Goal: Information Seeking & Learning: Find specific fact

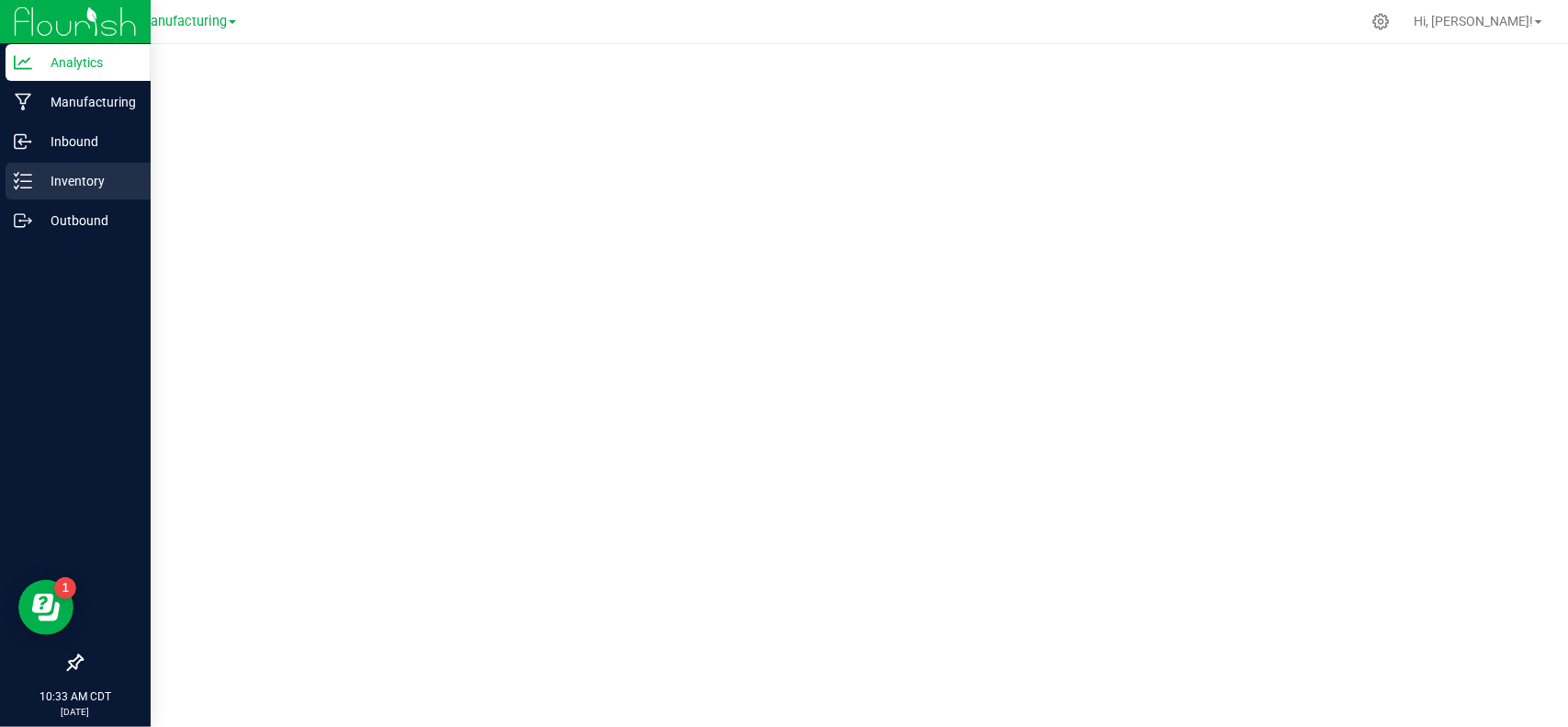
click at [27, 176] on icon at bounding box center [23, 182] width 19 height 19
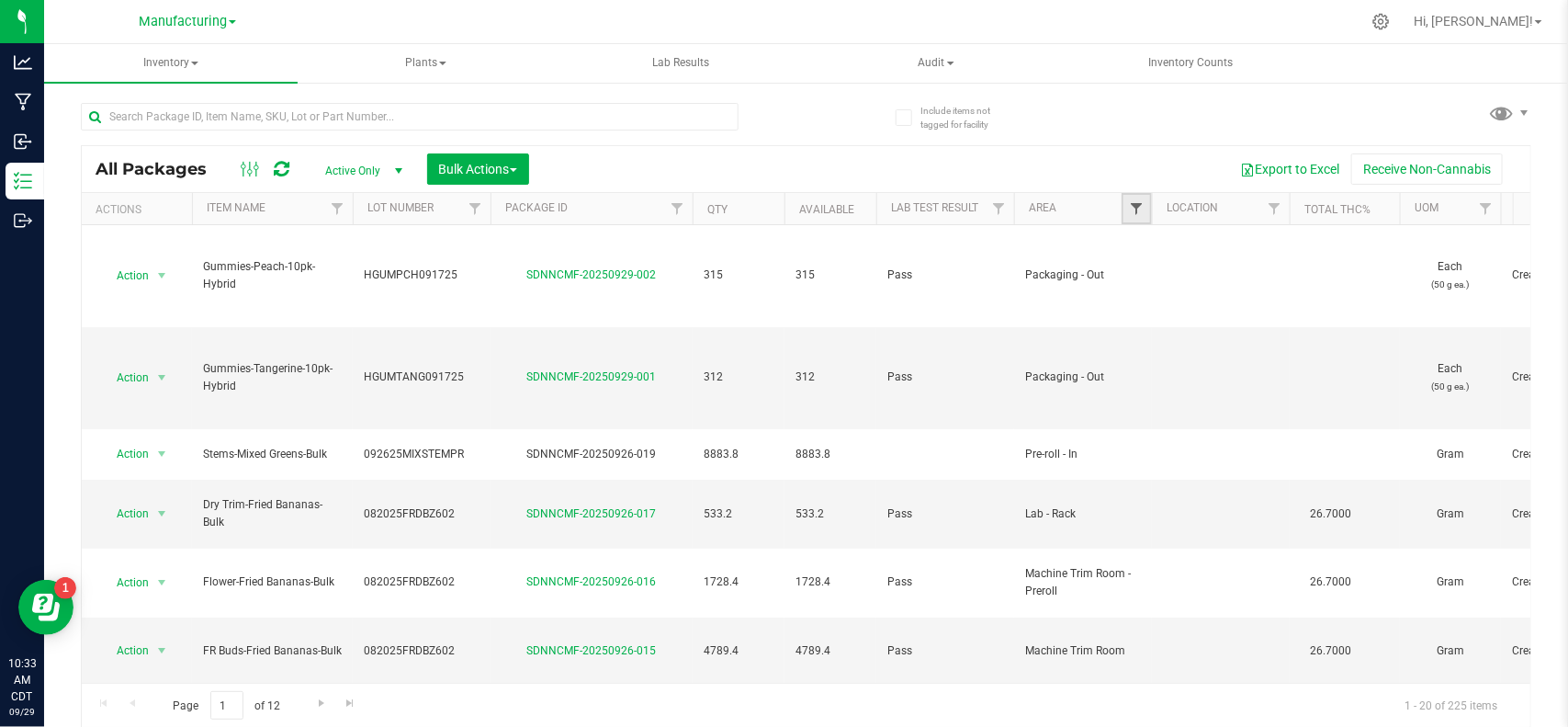
click at [1135, 211] on span "Filter" at bounding box center [1137, 209] width 15 height 15
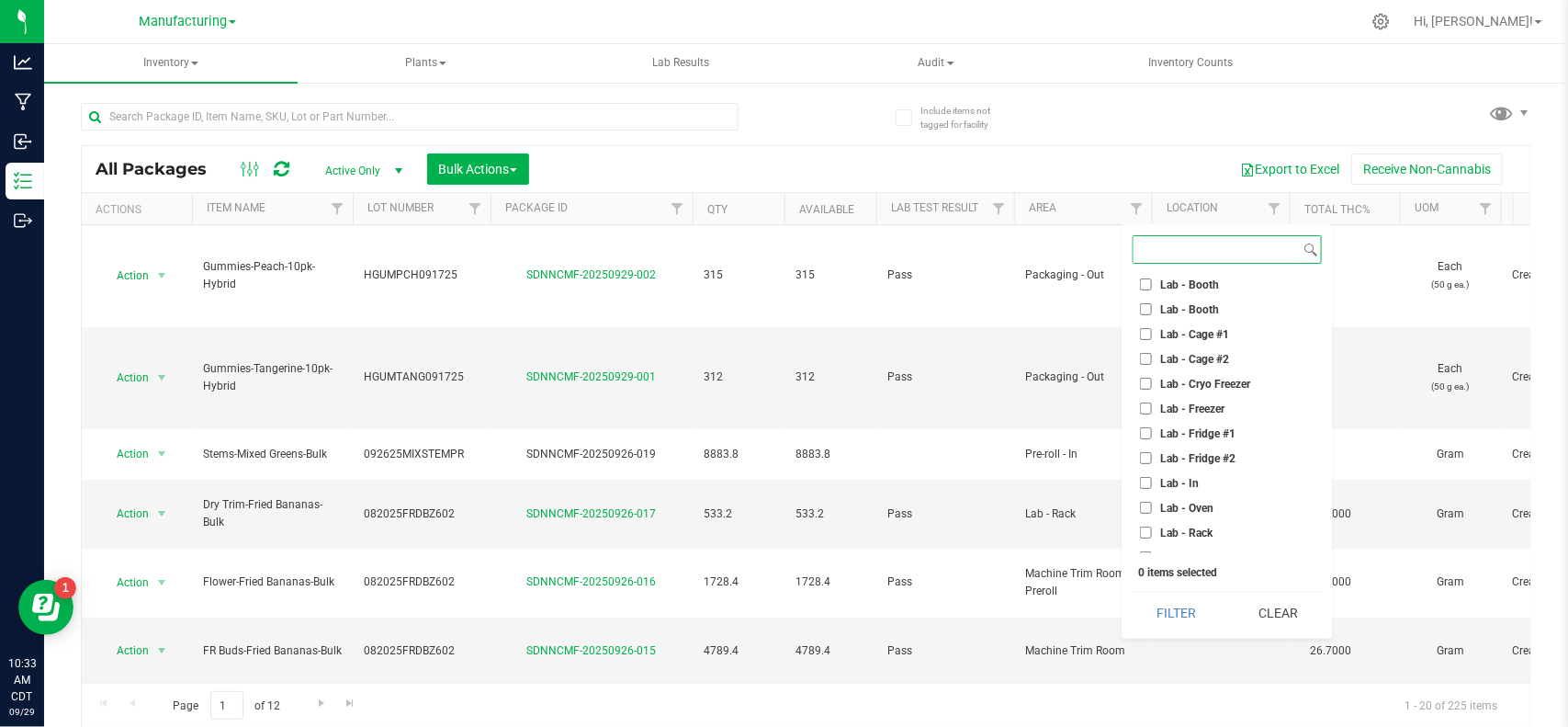
scroll to position [459, 0]
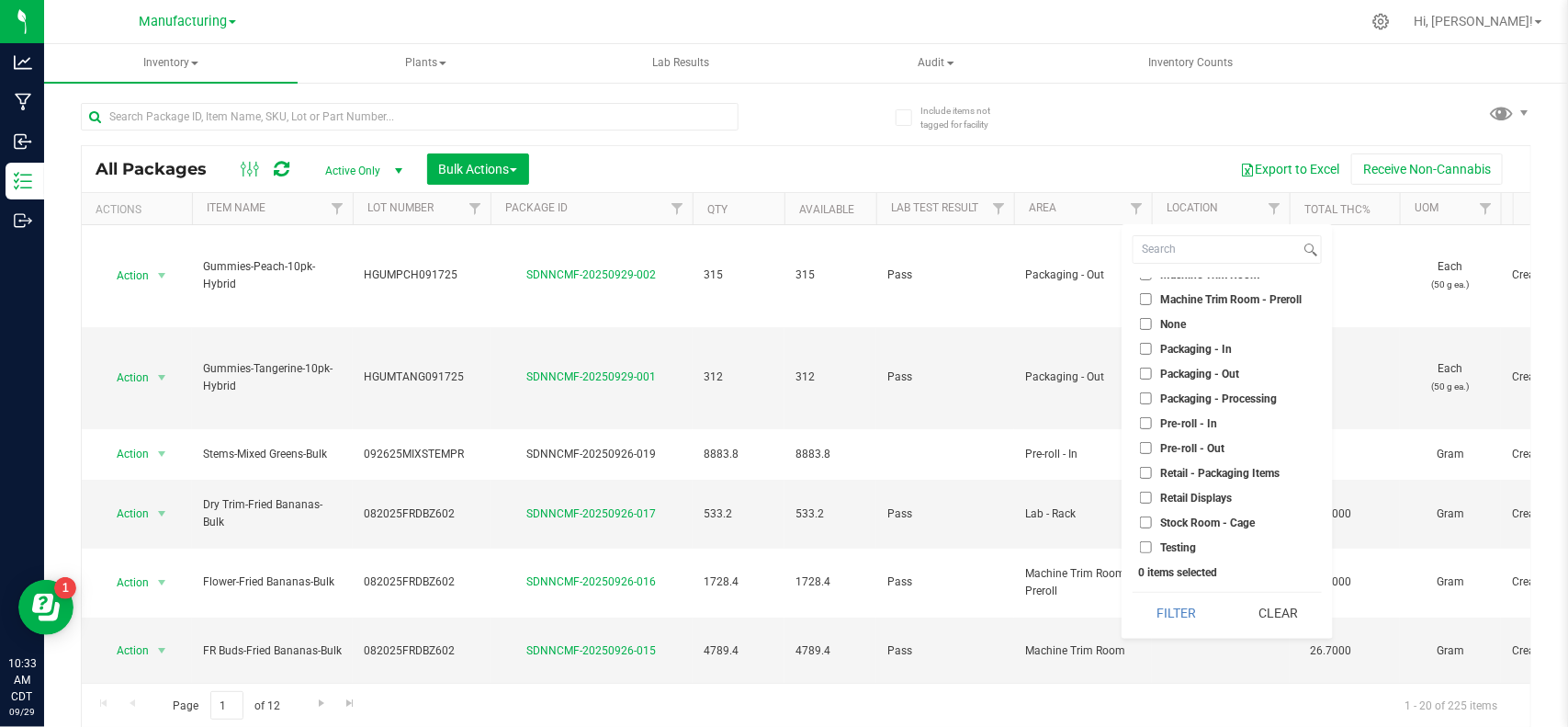
click at [1177, 370] on span "Packaging - Out" at bounding box center [1199, 374] width 79 height 11
click at [1153, 370] on input "Packaging - Out" at bounding box center [1146, 373] width 12 height 12
checkbox input "true"
click at [1202, 487] on span "Lab - Cage #1" at bounding box center [1195, 487] width 69 height 11
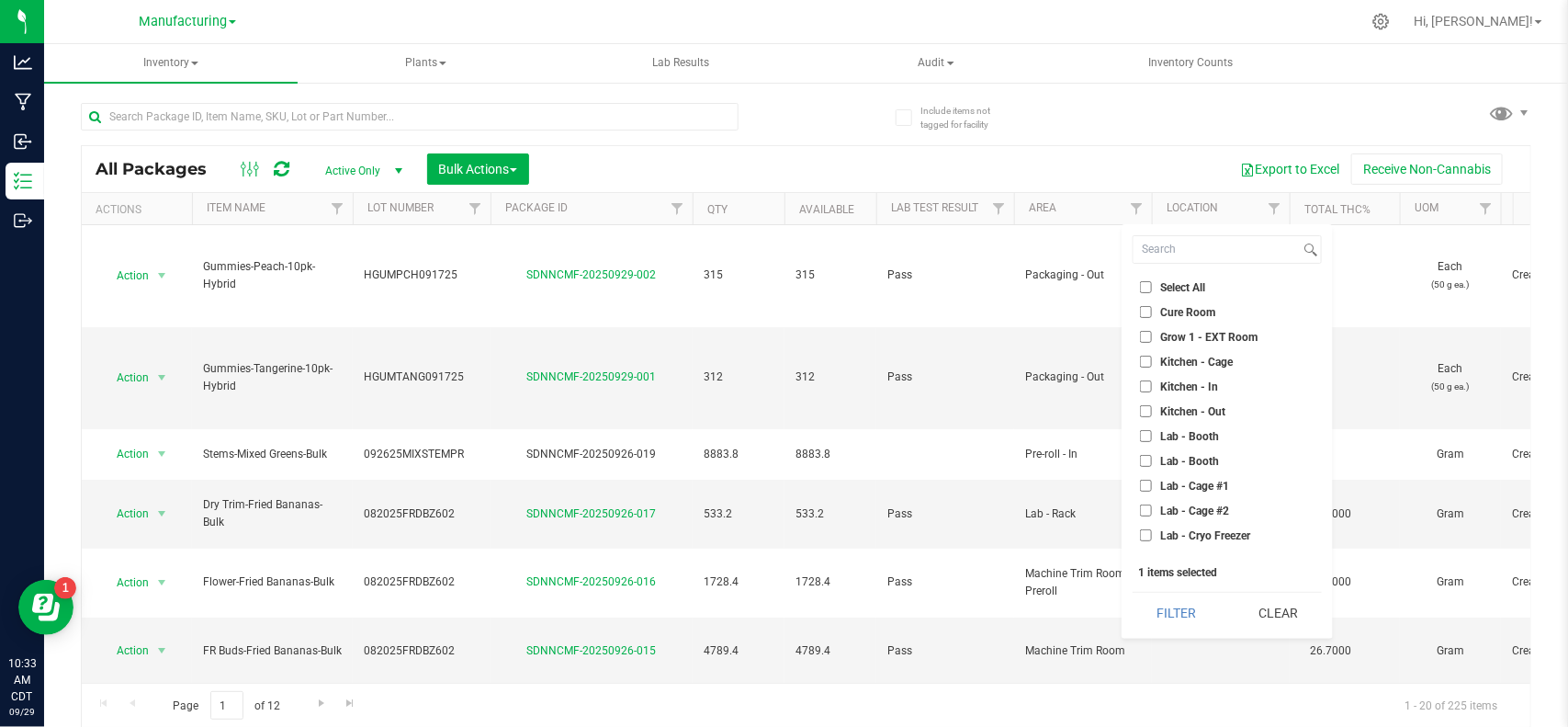
click at [1153, 487] on input "Lab - Cage #1" at bounding box center [1146, 486] width 12 height 12
checkbox input "true"
click at [1197, 508] on span "Lab - Cage #2" at bounding box center [1195, 511] width 69 height 11
click at [1153, 508] on input "Lab - Cage #2" at bounding box center [1146, 510] width 12 height 12
checkbox input "true"
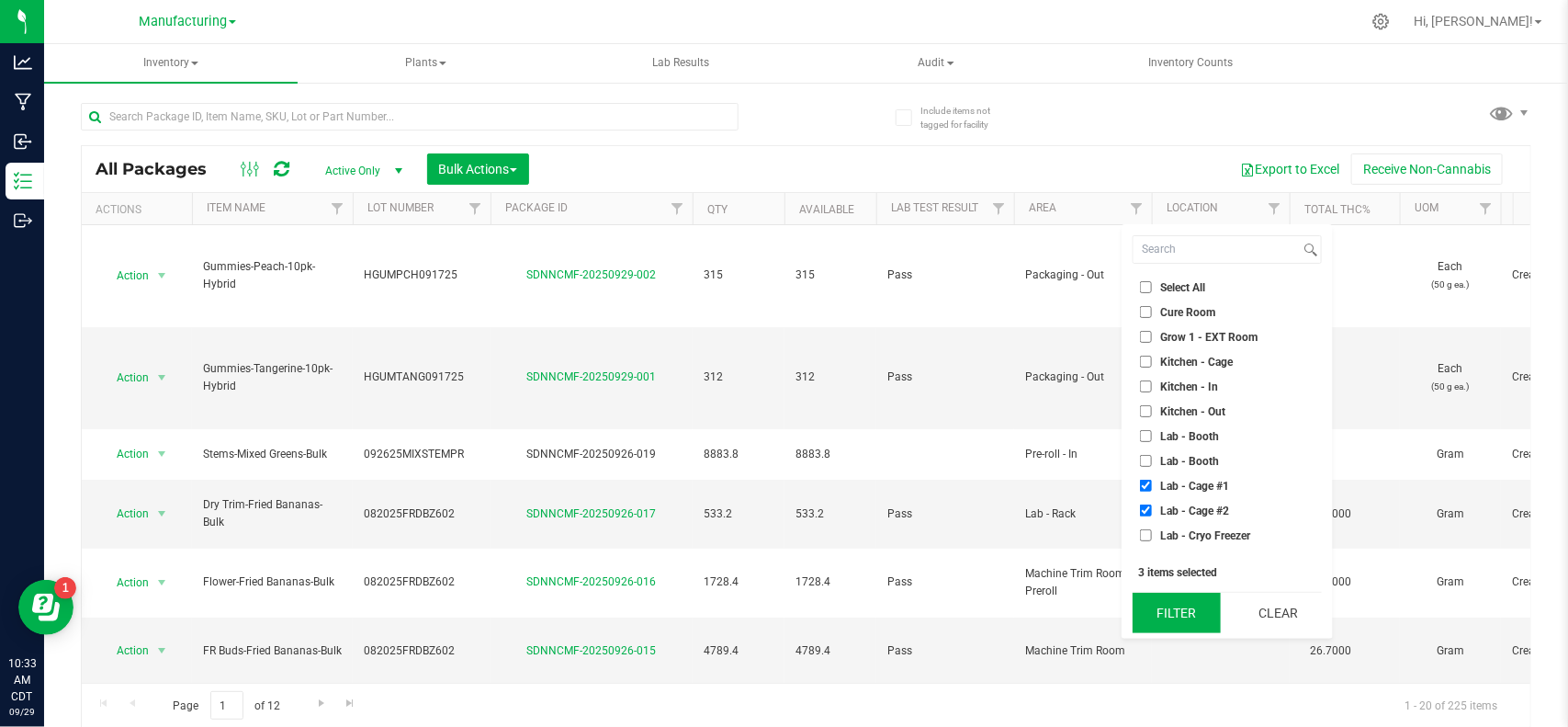
click at [1188, 607] on button "Filter" at bounding box center [1177, 612] width 88 height 40
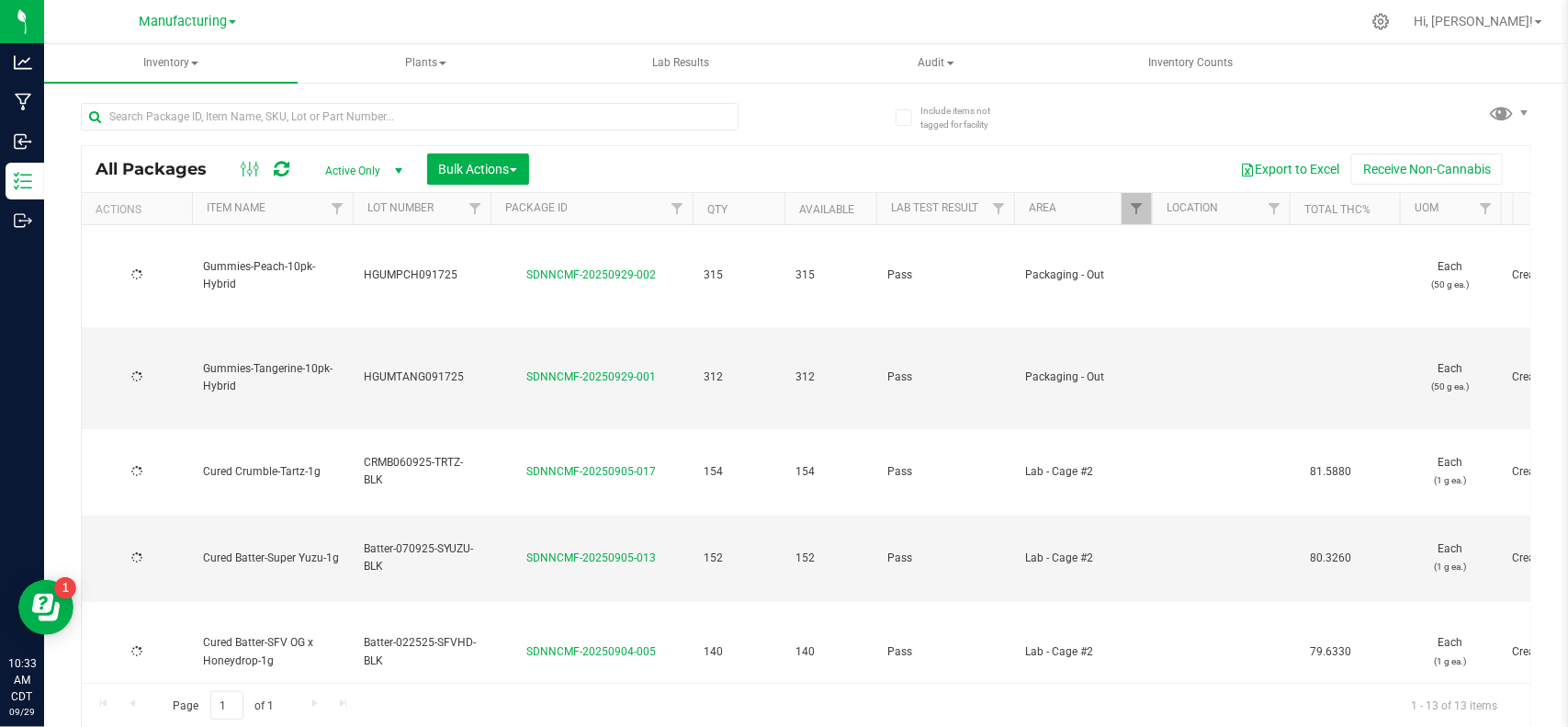
type input "[DATE]"
click at [1056, 202] on link "Area" at bounding box center [1042, 208] width 27 height 13
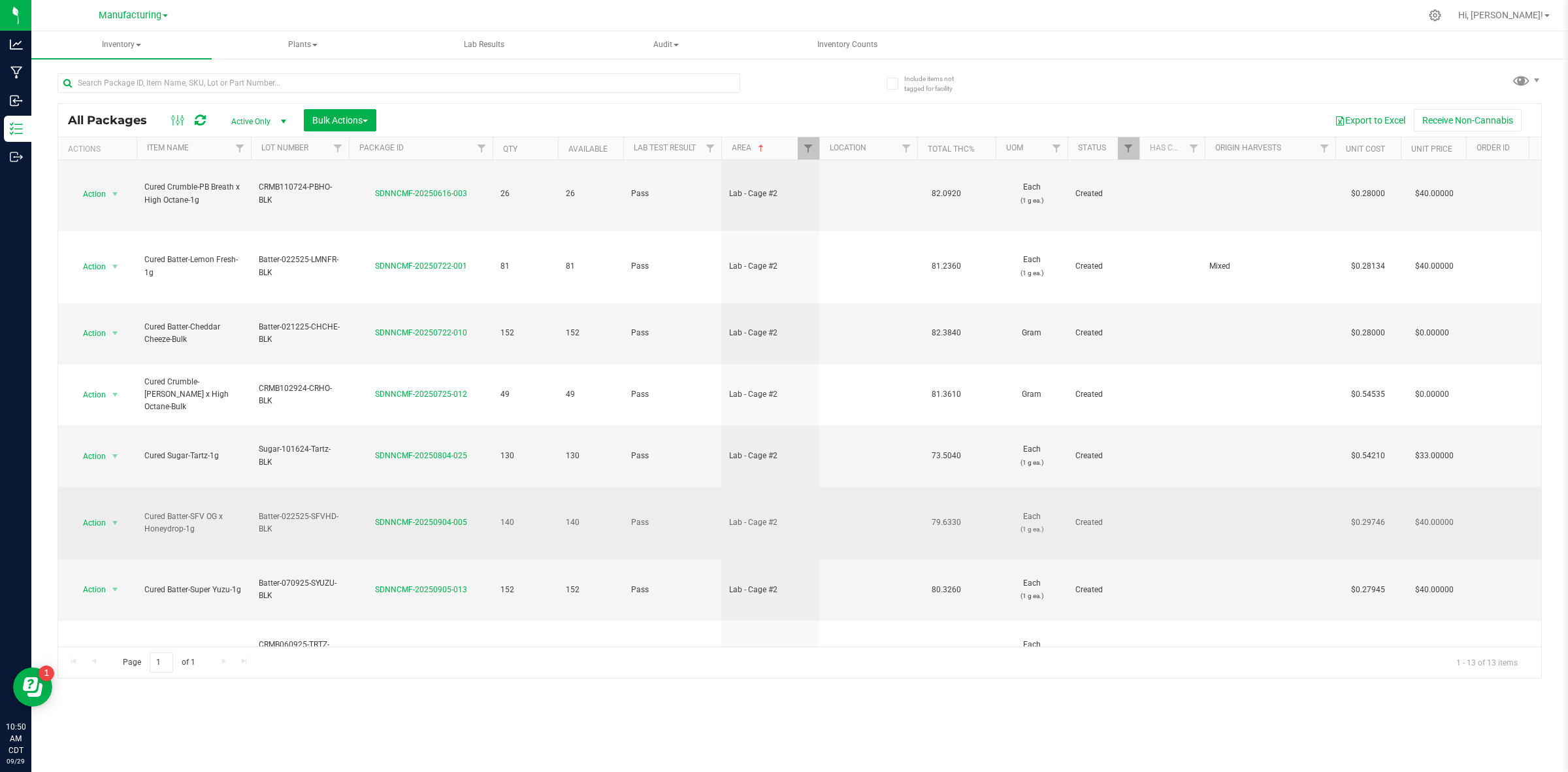
scroll to position [210, 0]
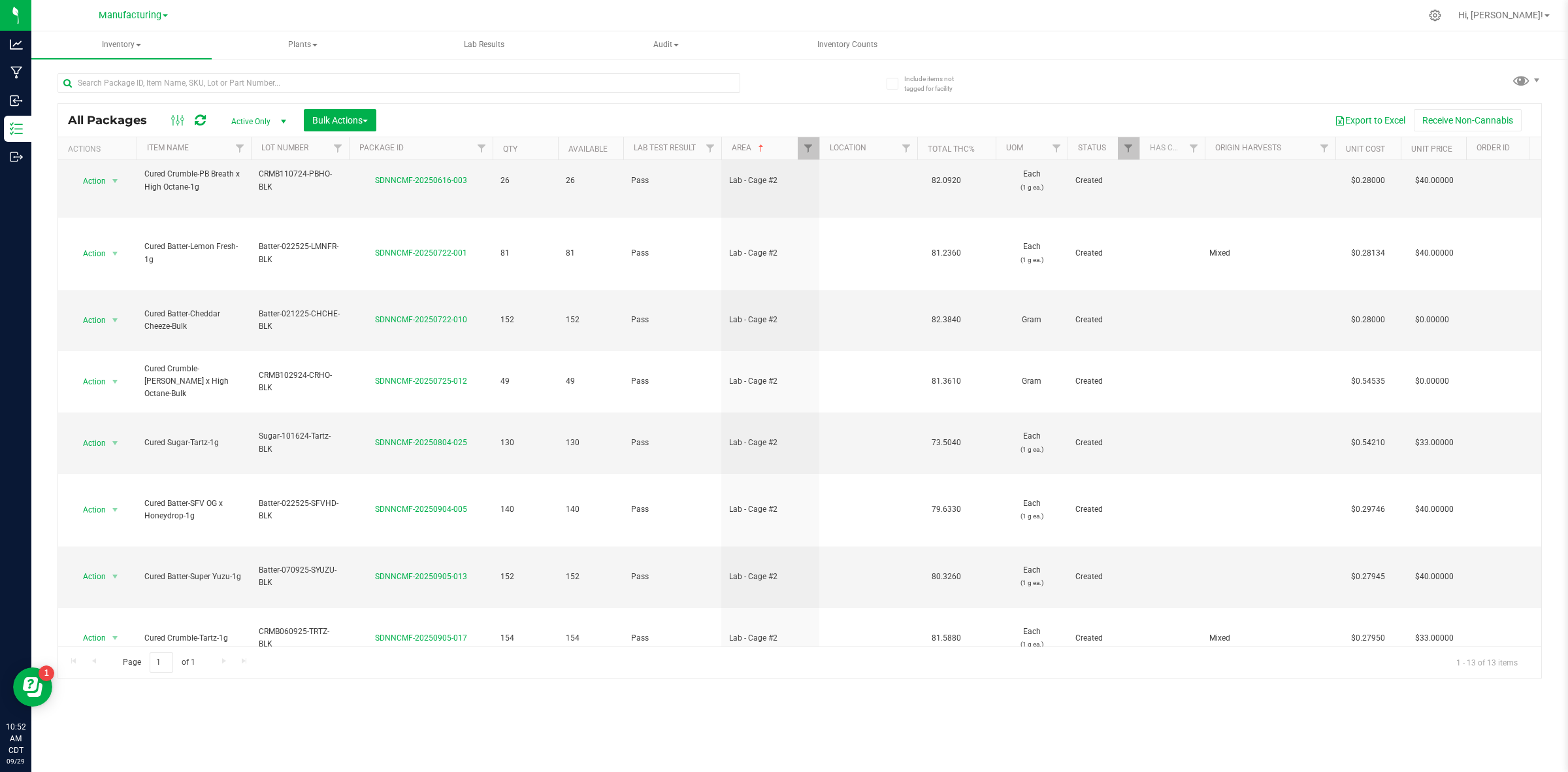
click at [1114, 228] on div "Include items not tagged for facility All Packages Active Only Active Only Lab …" at bounding box center [800, 256] width 1537 height 399
click at [1114, 202] on div "Include items not tagged for facility All Packages Active Only Active Only Lab …" at bounding box center [800, 256] width 1537 height 399
click at [138, 18] on span "Manufacturing" at bounding box center [130, 16] width 63 height 12
click at [1114, 11] on icon at bounding box center [1435, 15] width 13 height 13
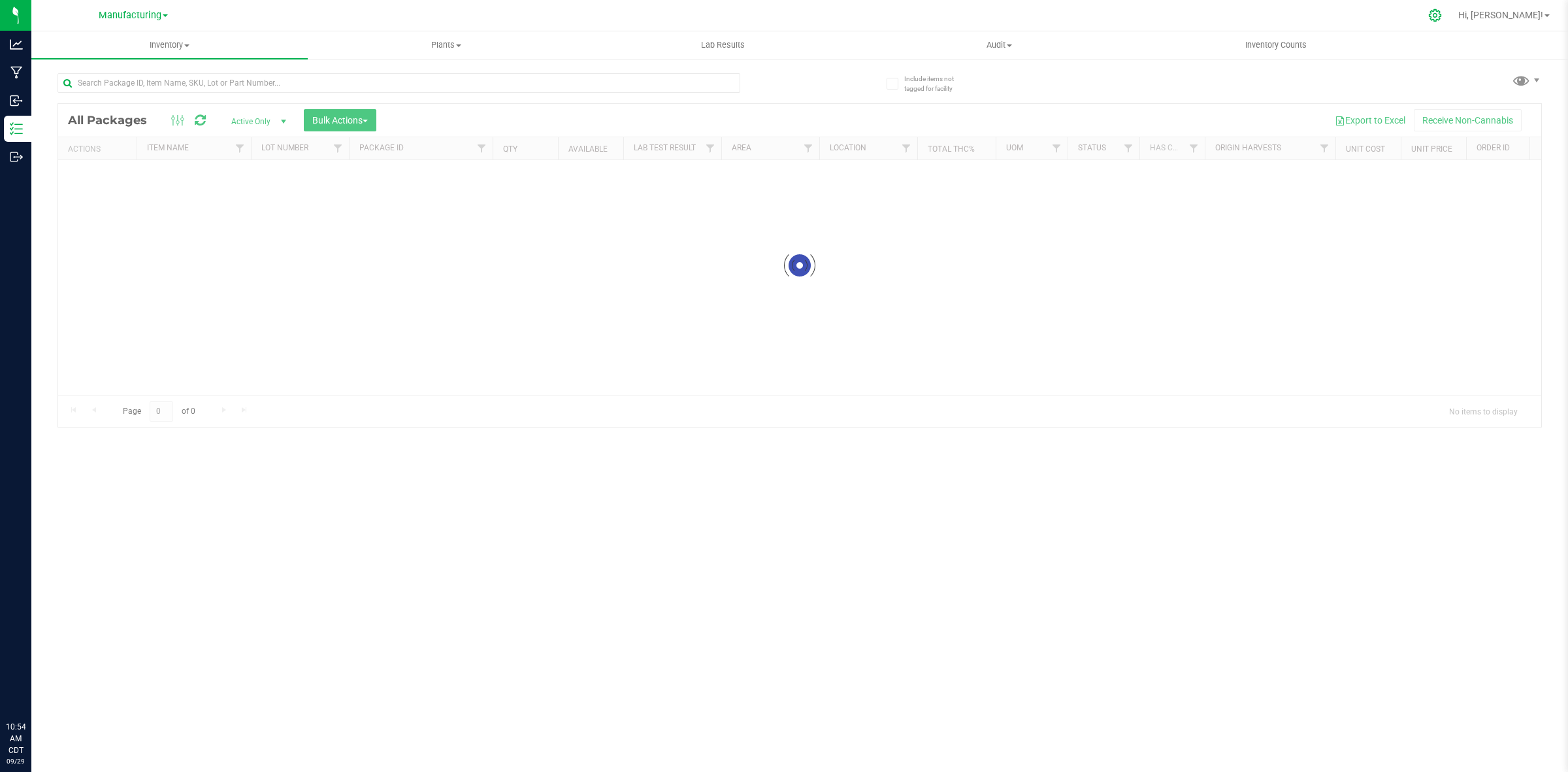
click at [1452, 18] on div at bounding box center [1435, 15] width 33 height 28
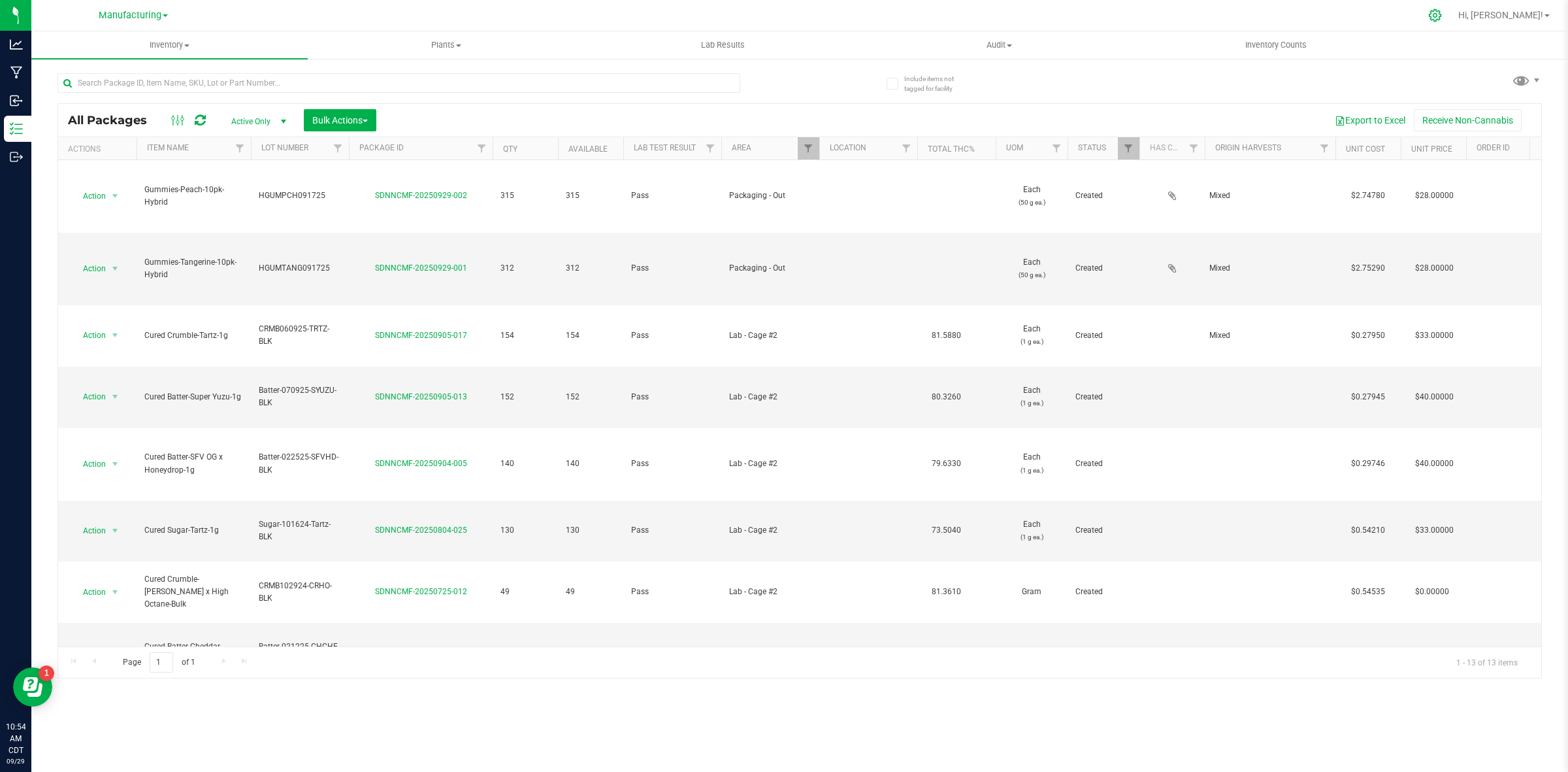
click at [1441, 18] on icon at bounding box center [1435, 15] width 13 height 13
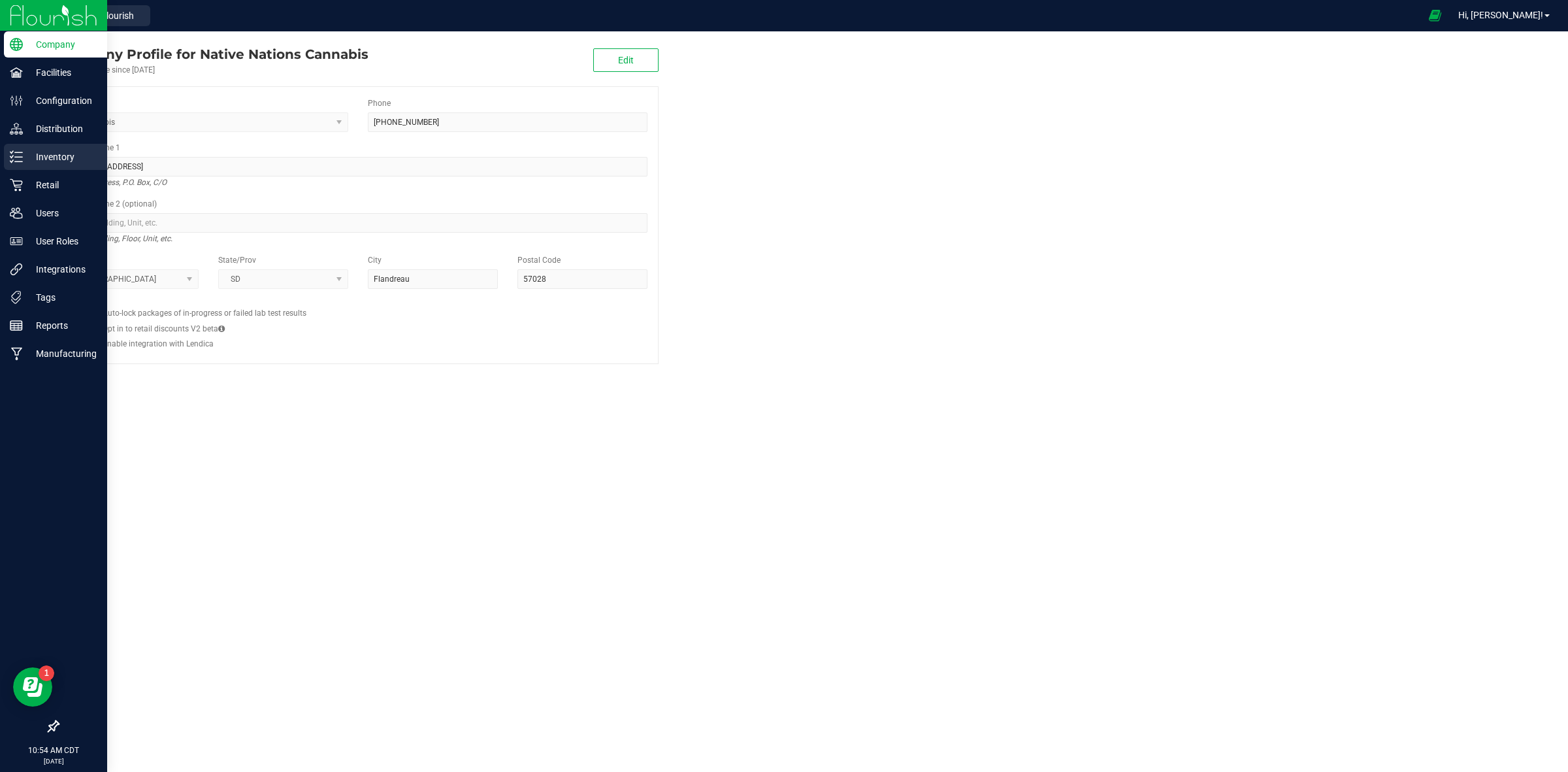
click at [14, 158] on icon at bounding box center [17, 157] width 13 height 13
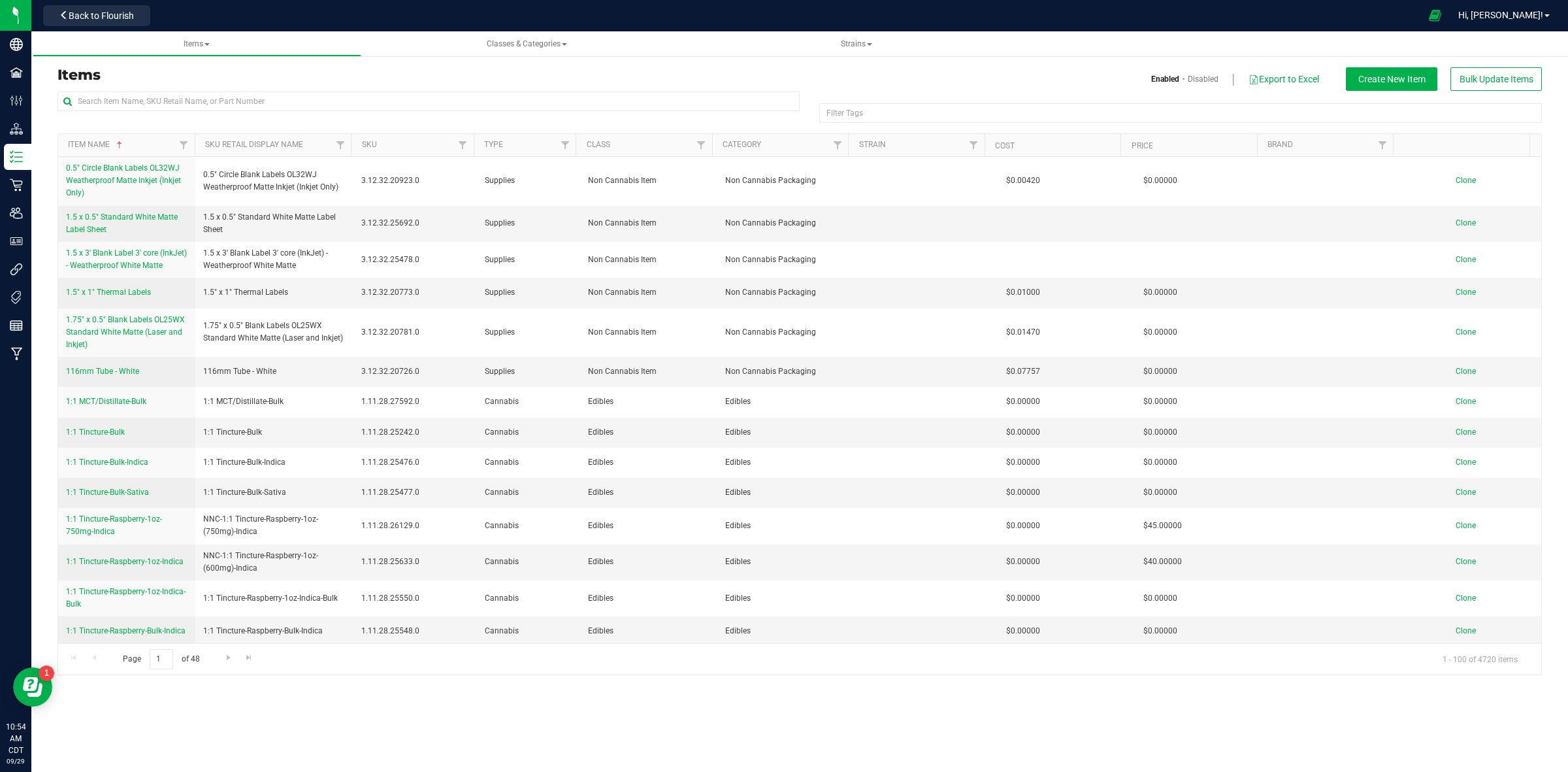
click at [504, 113] on div at bounding box center [428, 106] width 742 height 30
click at [507, 98] on input "text" at bounding box center [428, 100] width 742 height 19
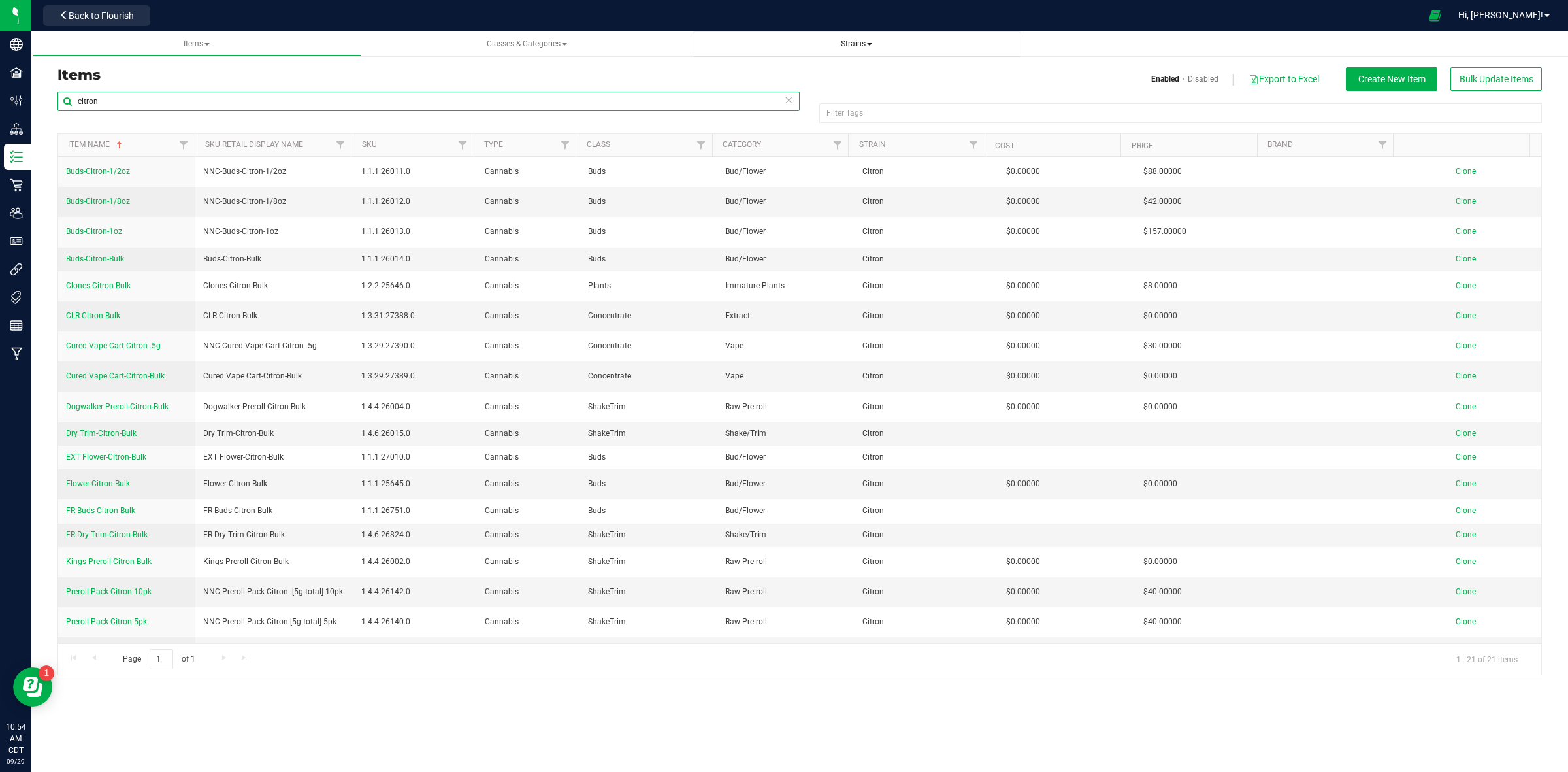
type input "citron"
click at [848, 50] on span "Strains" at bounding box center [857, 44] width 308 height 11
click at [854, 43] on span "Strains" at bounding box center [856, 44] width 31 height 9
click at [821, 87] on li "All strains" at bounding box center [857, 79] width 308 height 19
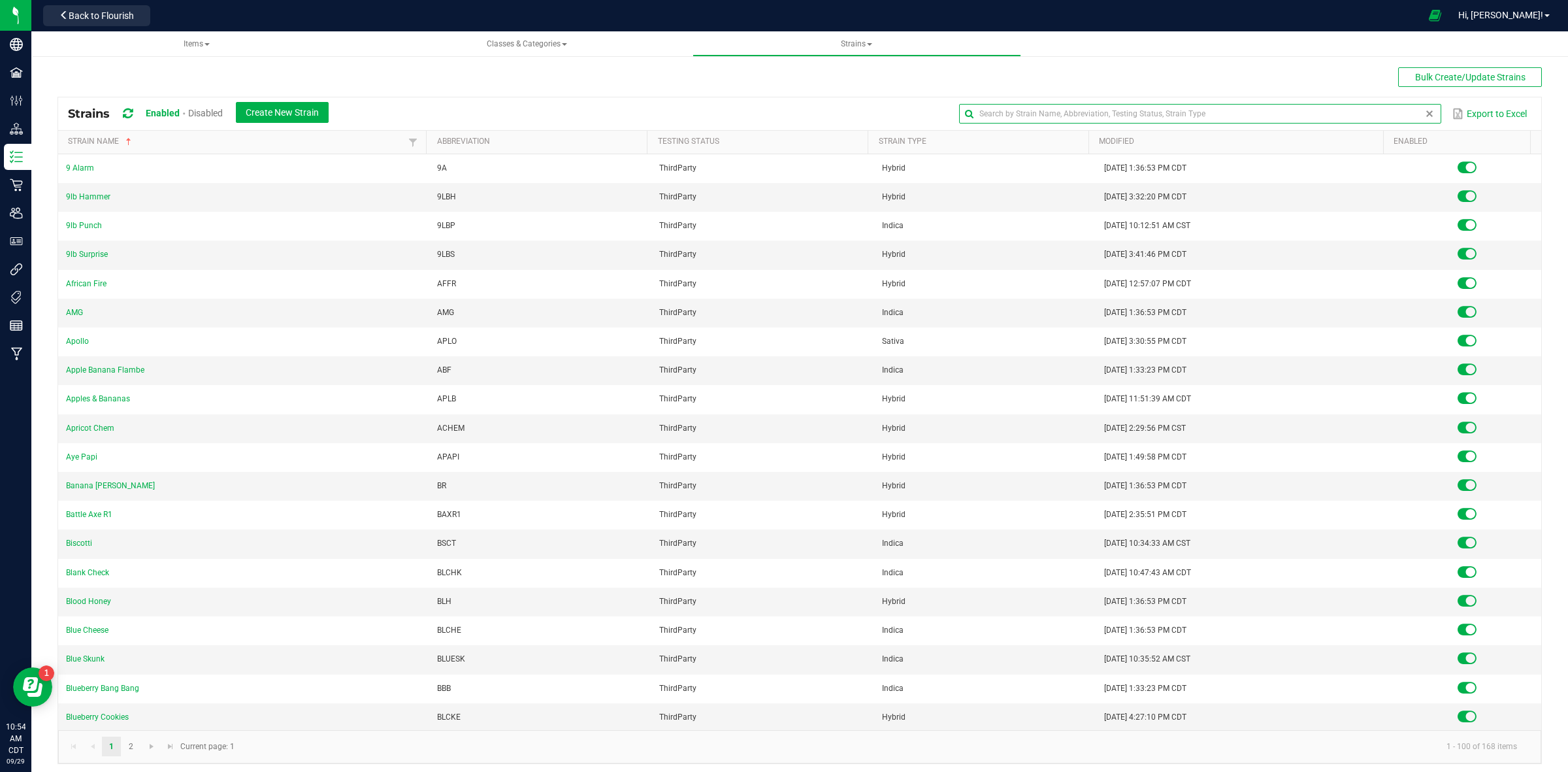
click at [1400, 110] on input "text" at bounding box center [1200, 113] width 482 height 19
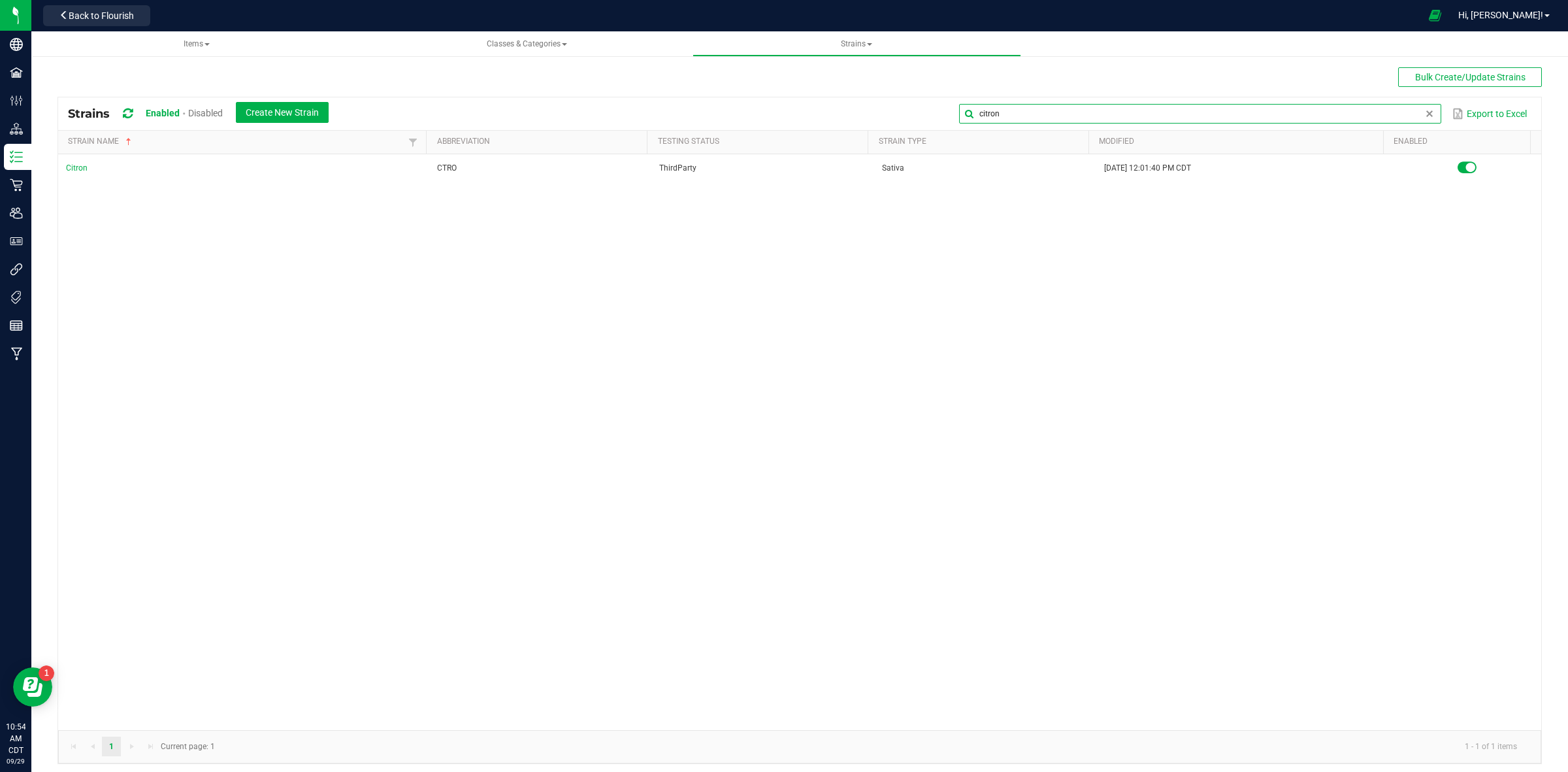
type input "citron"
click at [201, 43] on span "Items" at bounding box center [196, 44] width 26 height 9
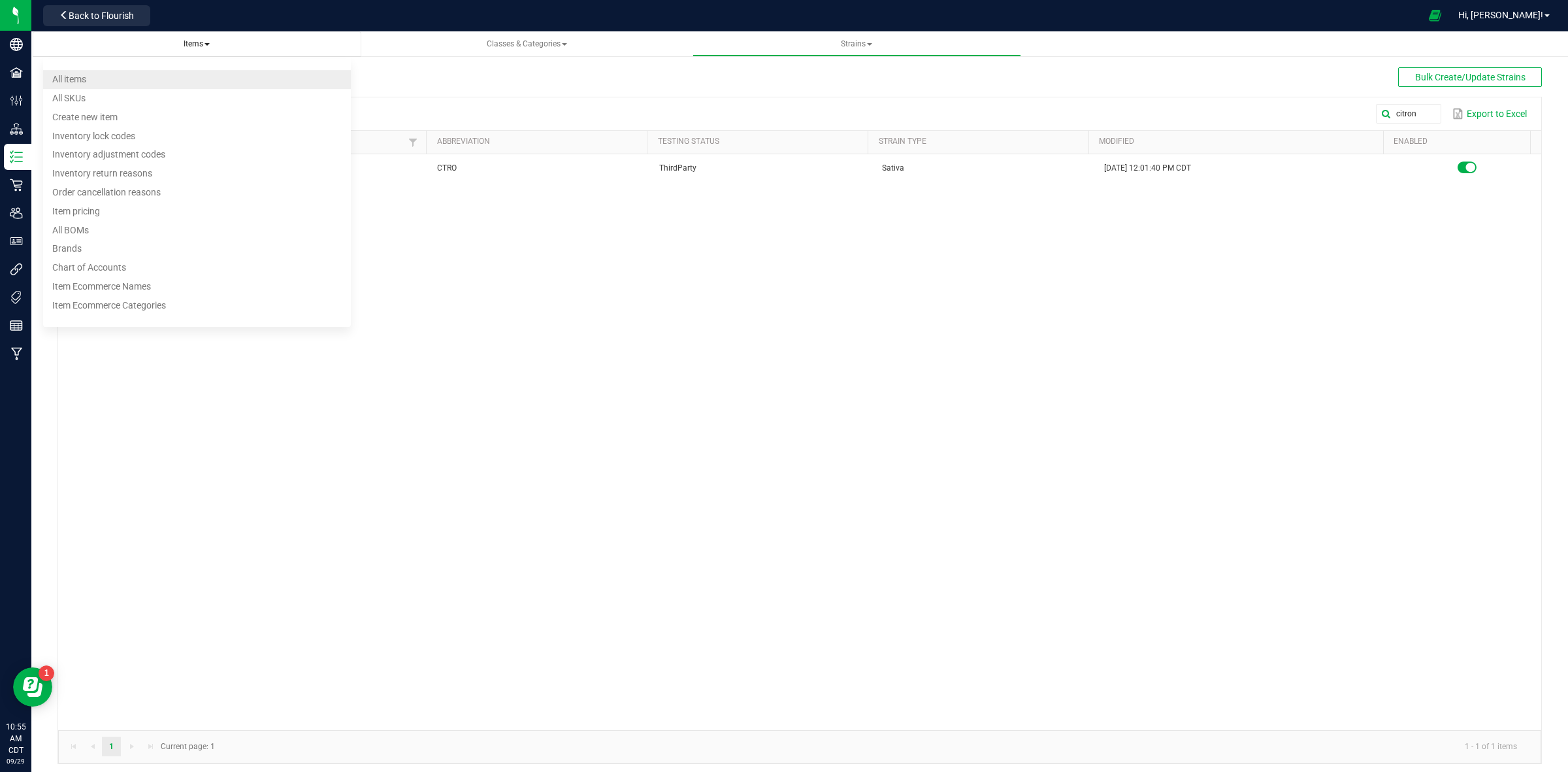
click at [156, 71] on li "All items" at bounding box center [197, 79] width 308 height 19
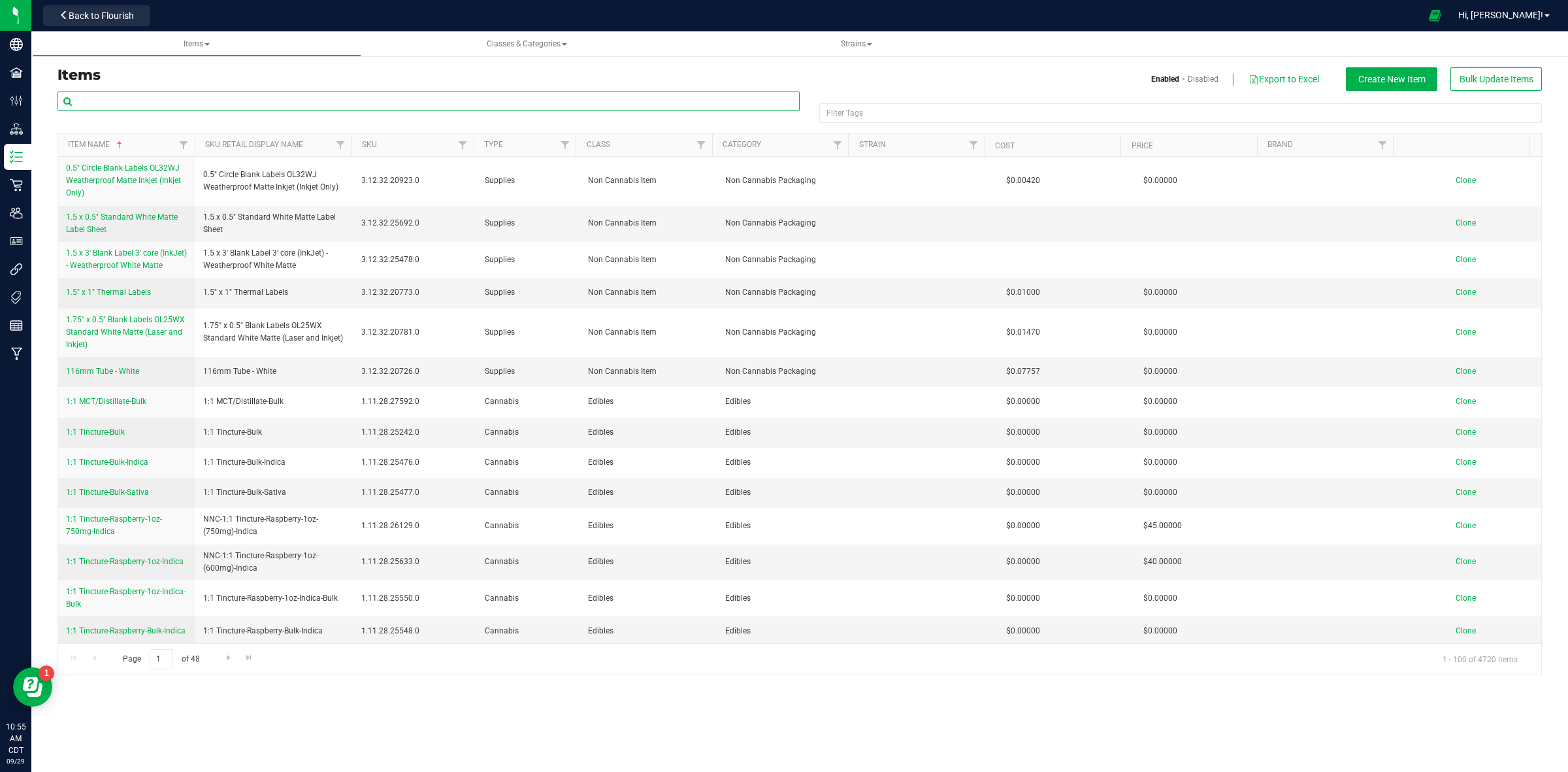
click at [500, 96] on input "text" at bounding box center [428, 100] width 742 height 19
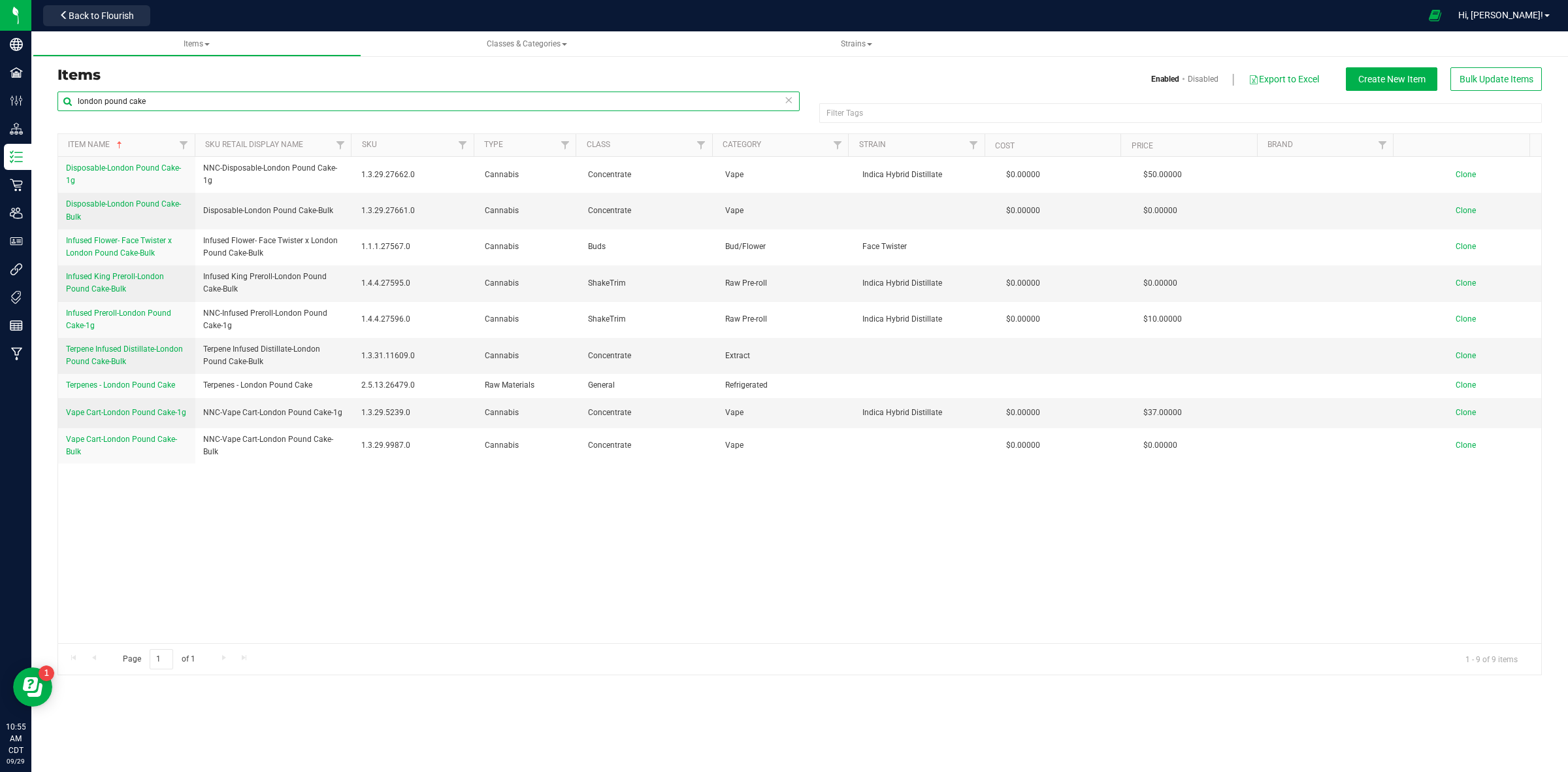
click at [328, 103] on input "london pound cake" at bounding box center [428, 100] width 742 height 19
type input "l"
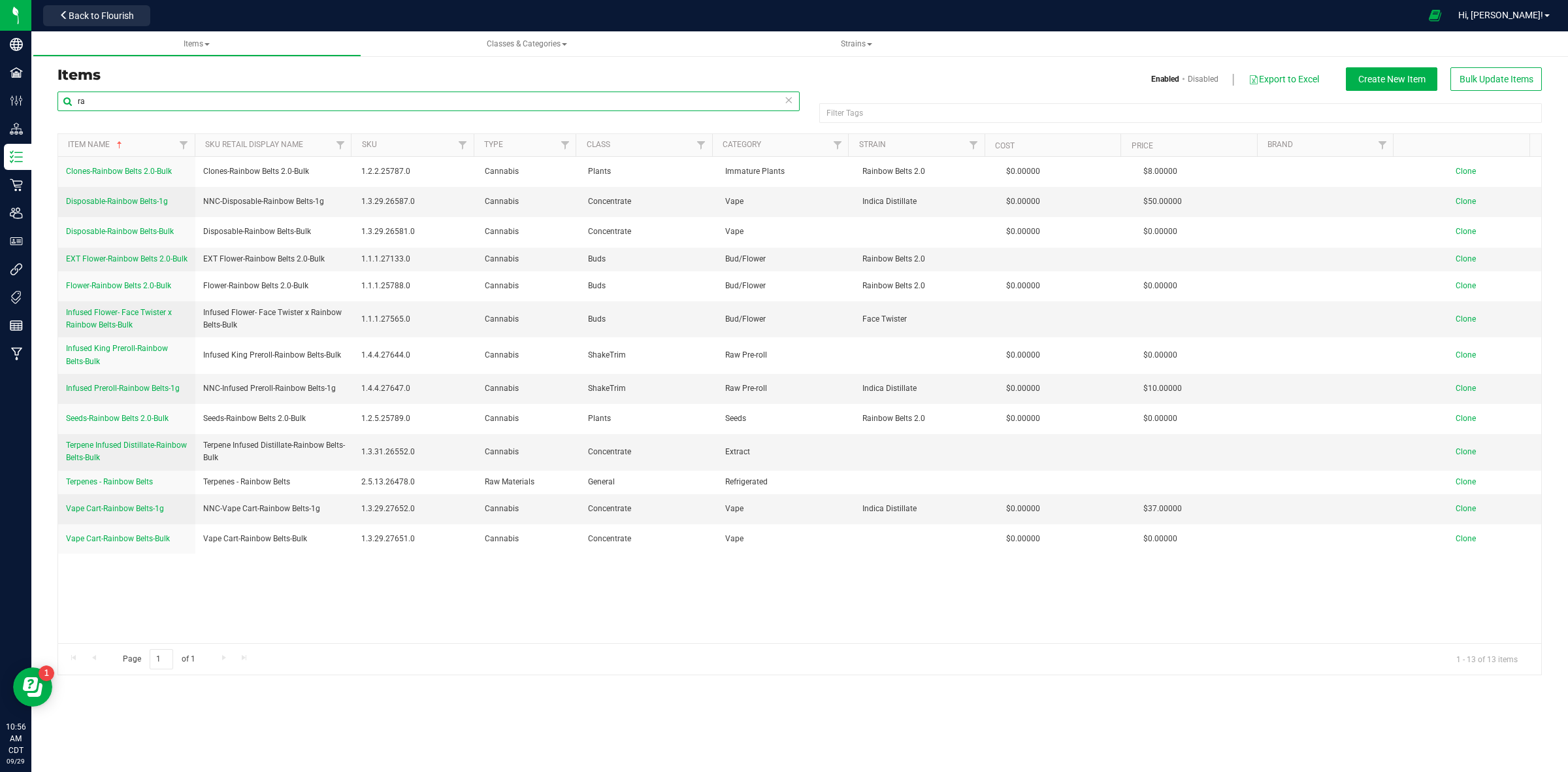
type input "r"
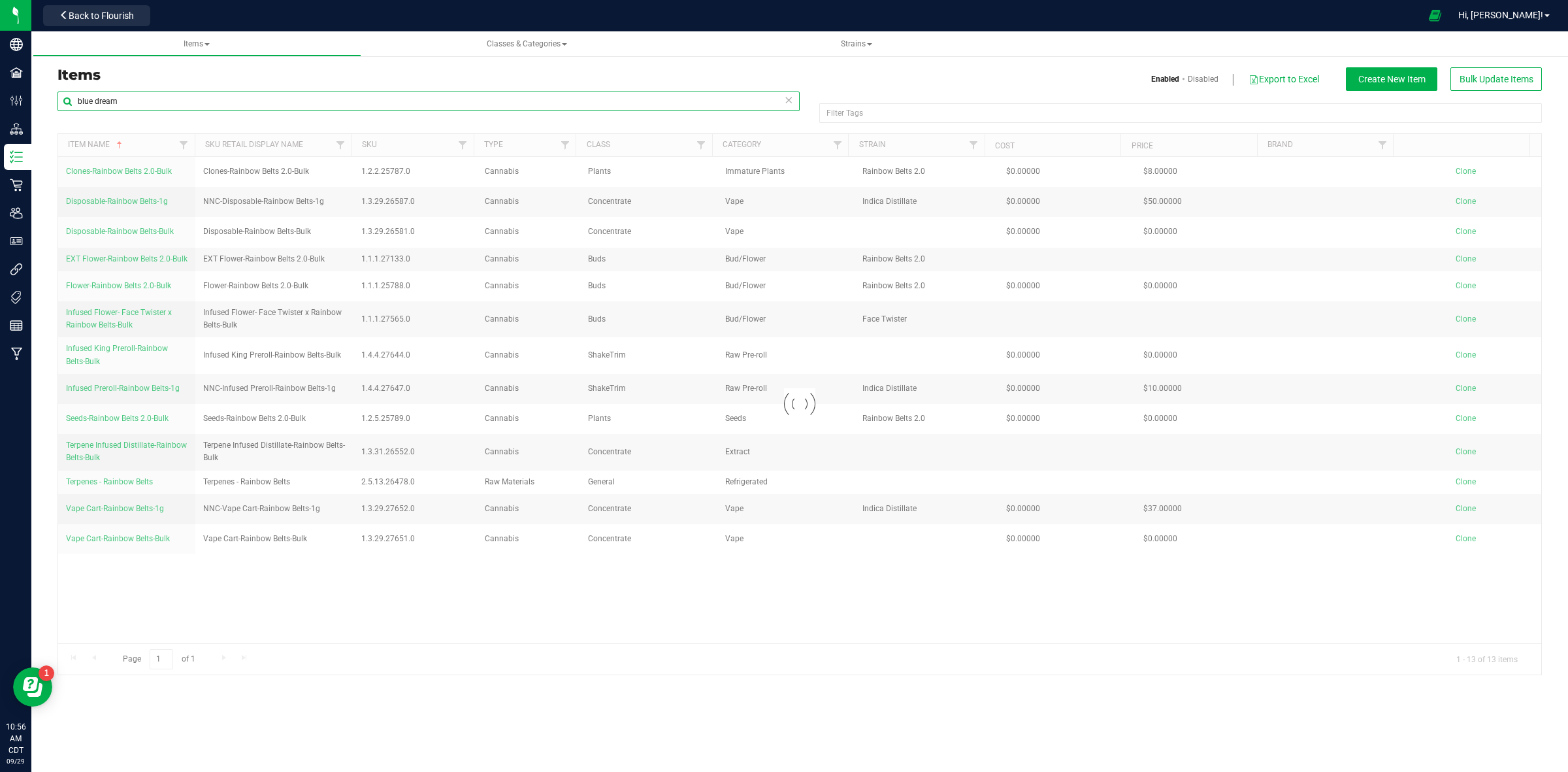
type input "blue dream"
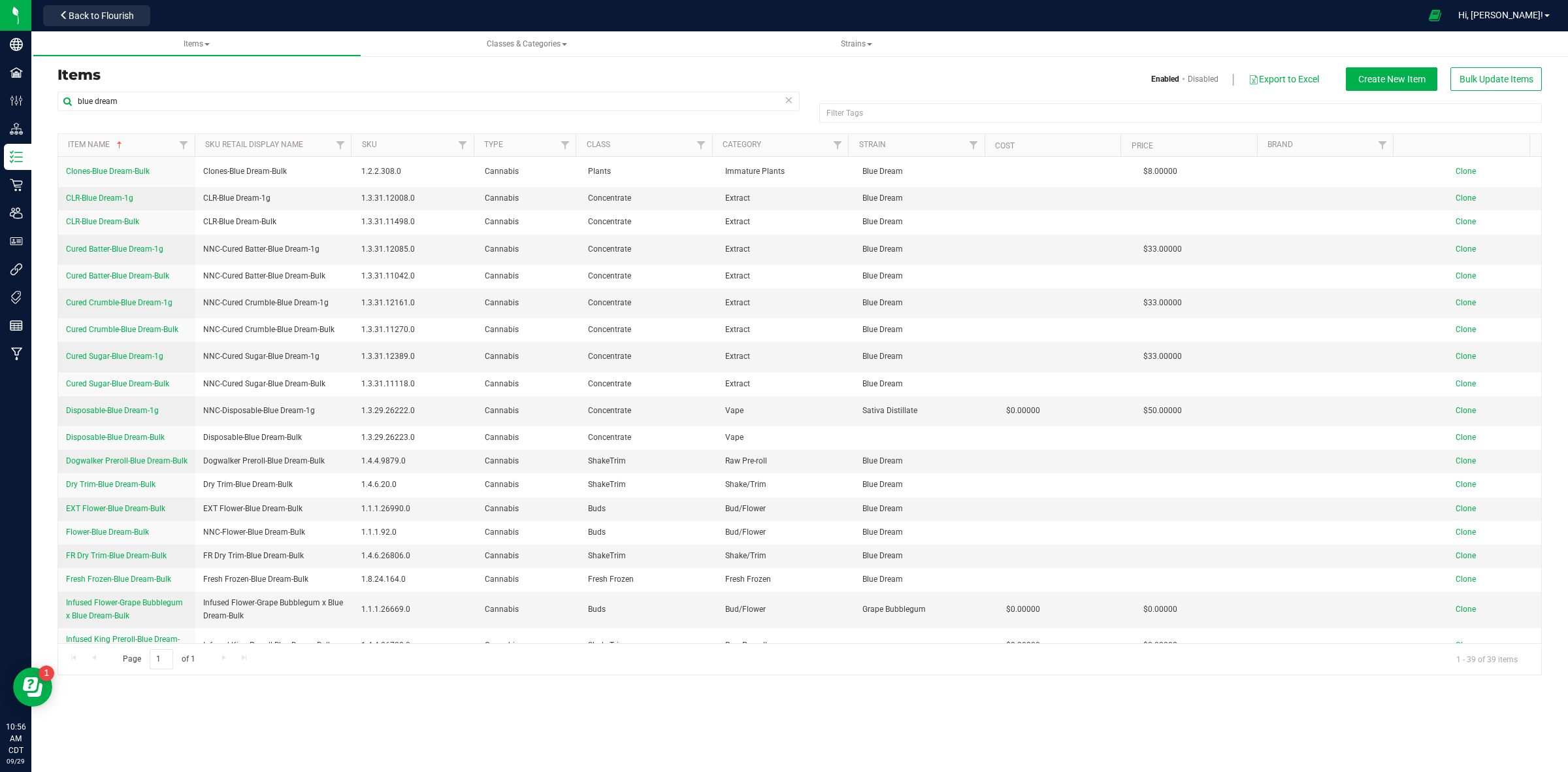
click at [790, 96] on icon at bounding box center [789, 99] width 9 height 16
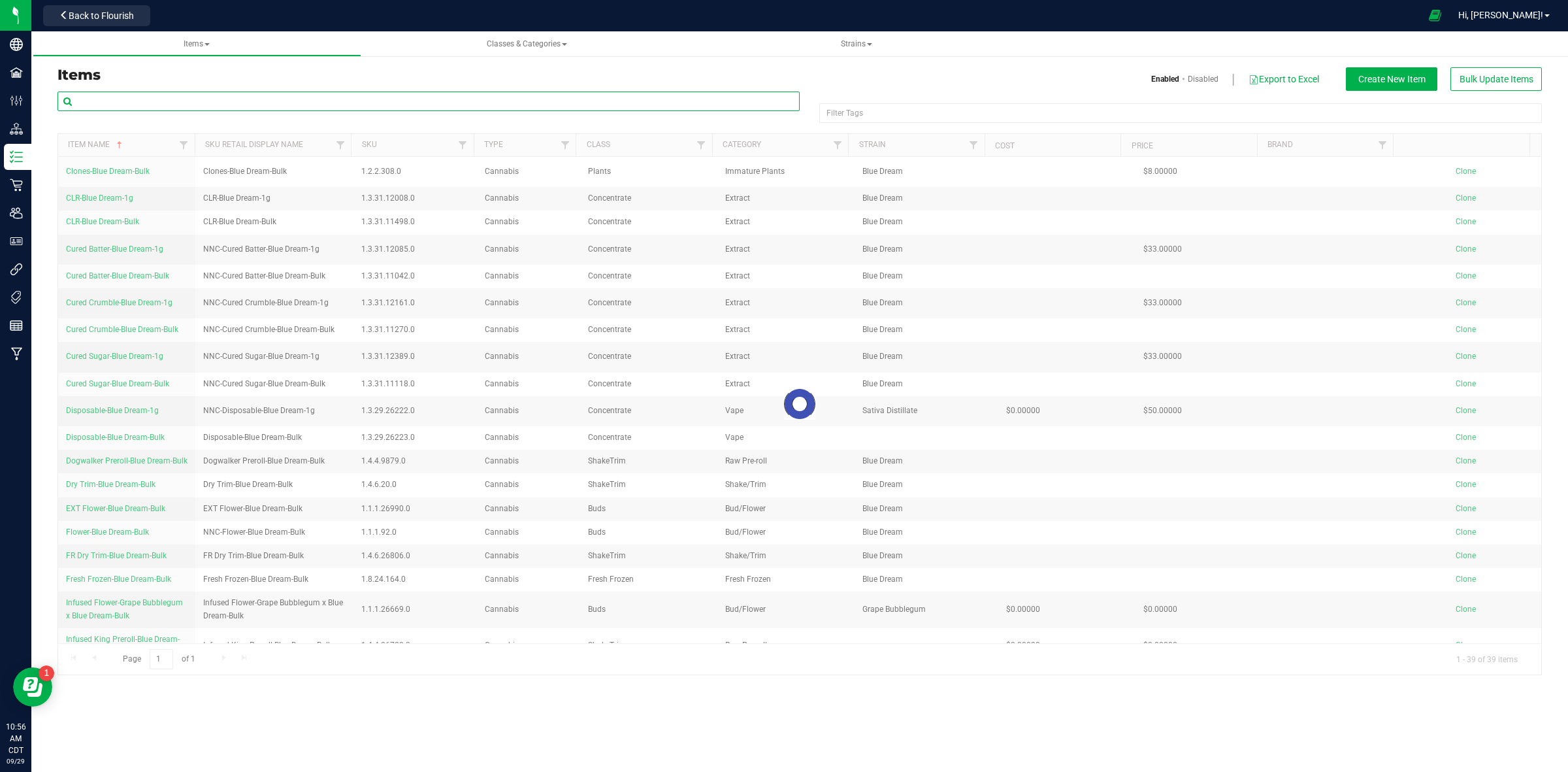
click at [681, 100] on input "text" at bounding box center [428, 100] width 742 height 19
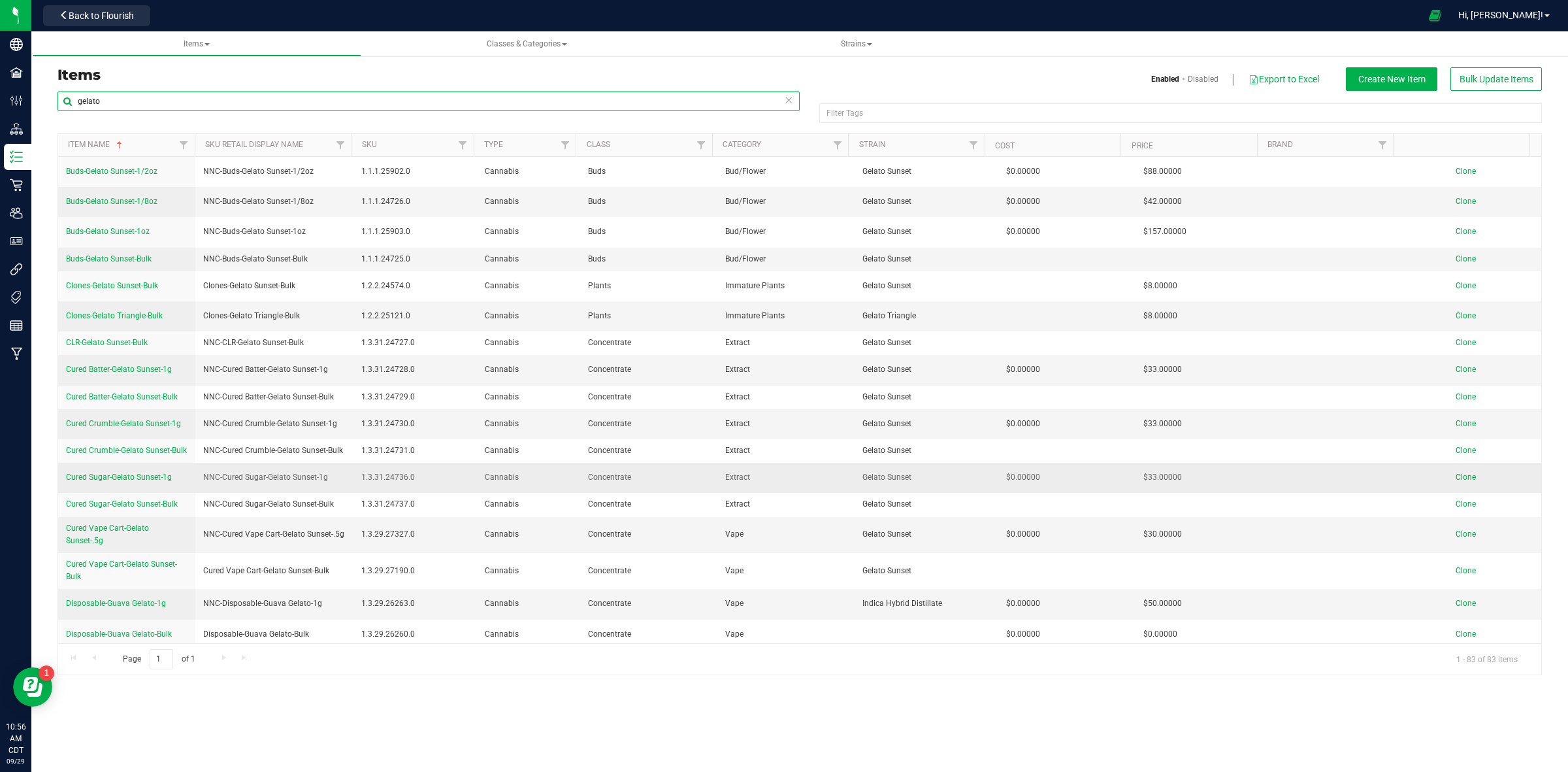
scroll to position [164, 0]
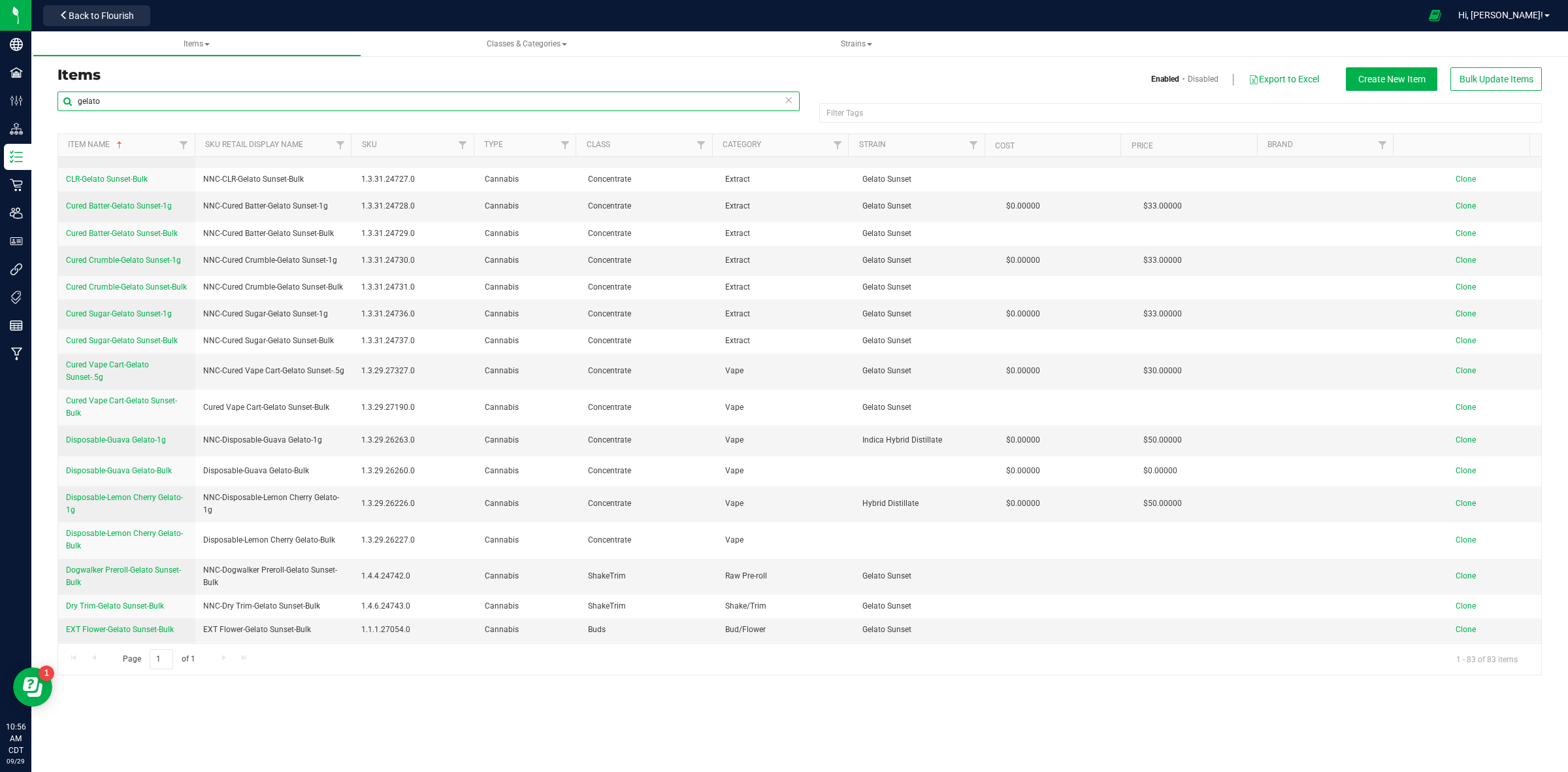
click at [289, 95] on input "gelato" at bounding box center [428, 100] width 742 height 19
type input "g"
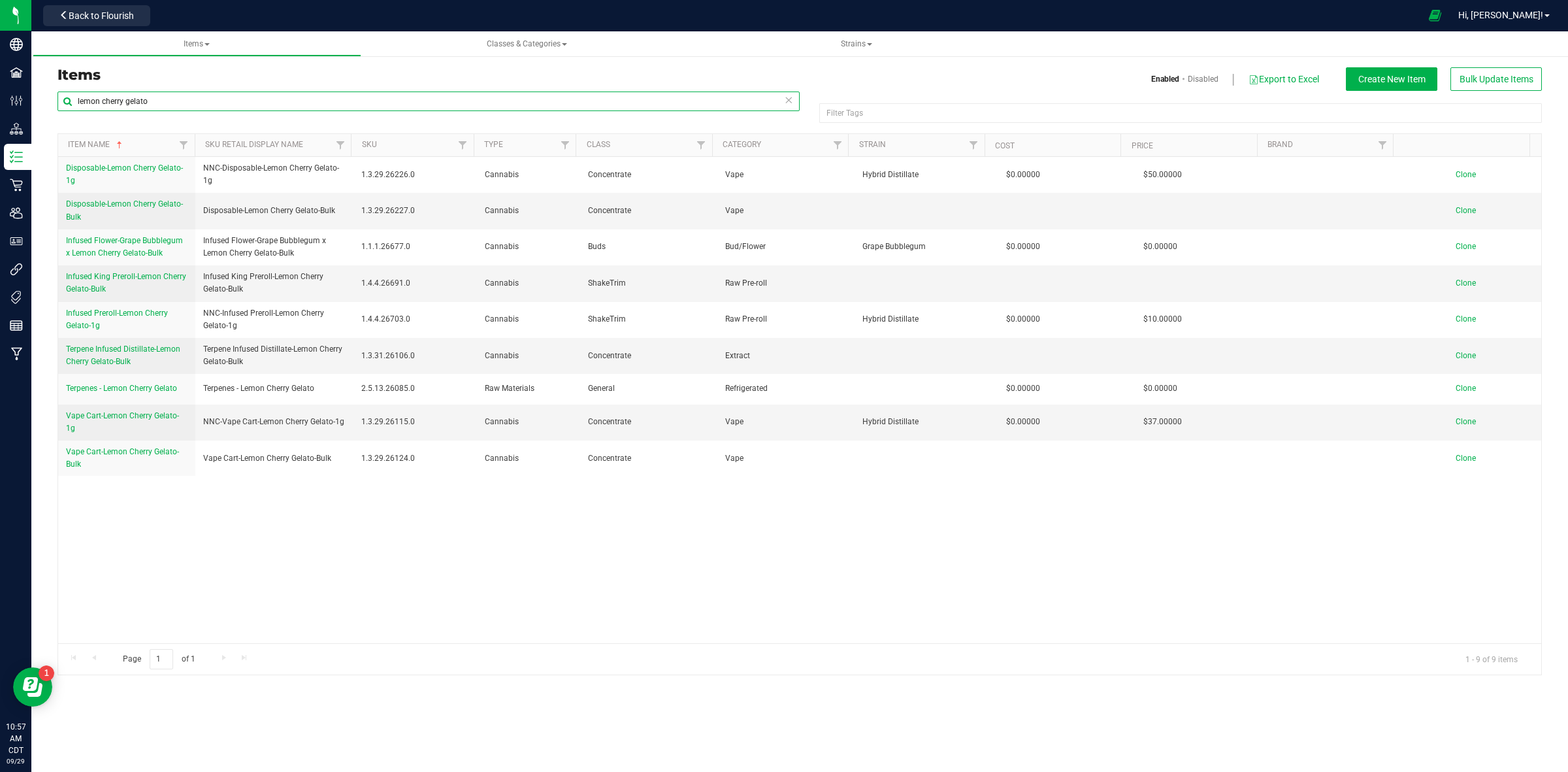
click at [596, 109] on input "lemon cherry gelato" at bounding box center [428, 100] width 742 height 19
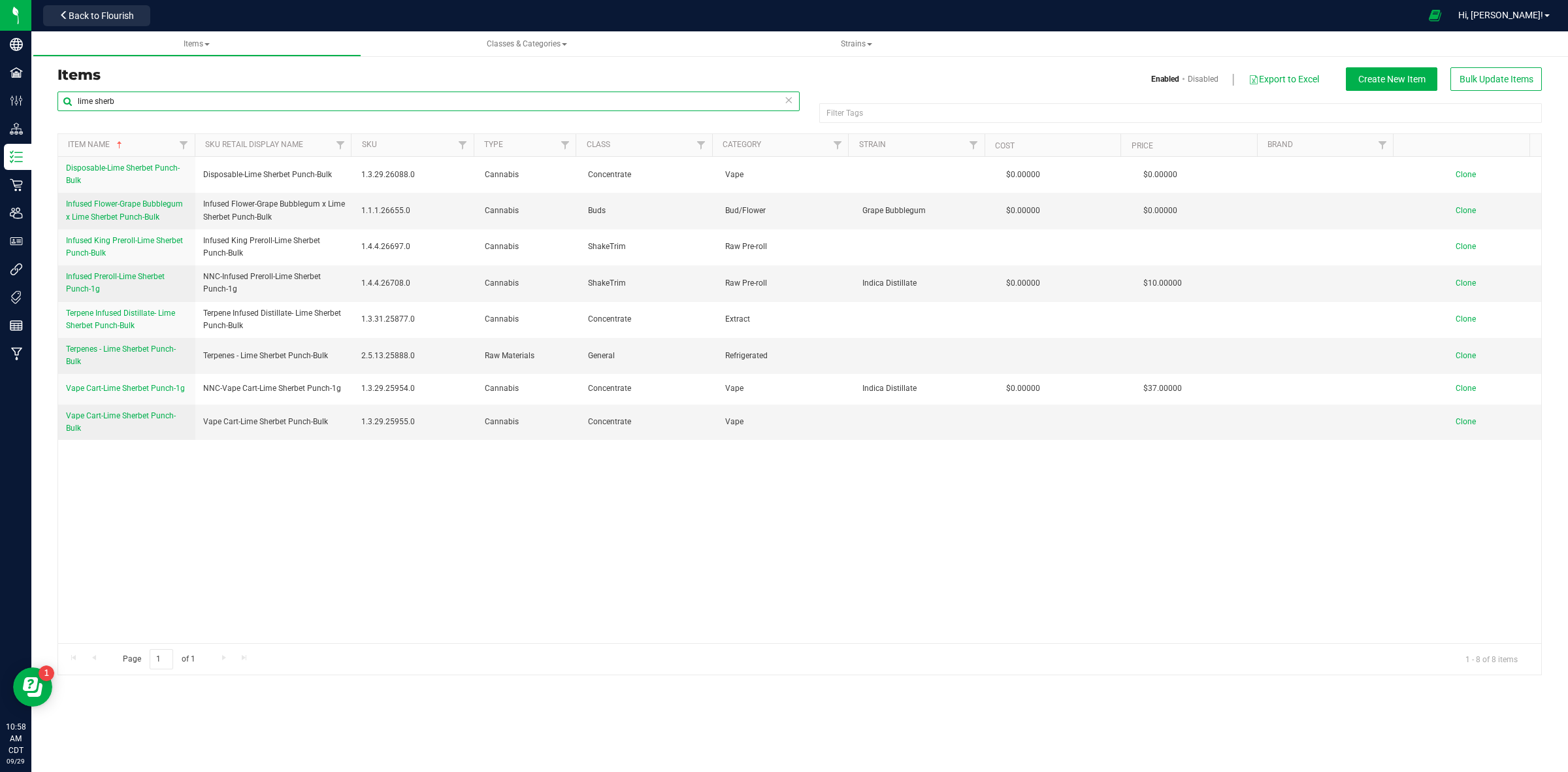
drag, startPoint x: 456, startPoint y: 98, endPoint x: 142, endPoint y: 111, distance: 314.3
click at [156, 108] on input "lime sherb" at bounding box center [428, 100] width 742 height 19
type input "l"
type input "wedding cake"
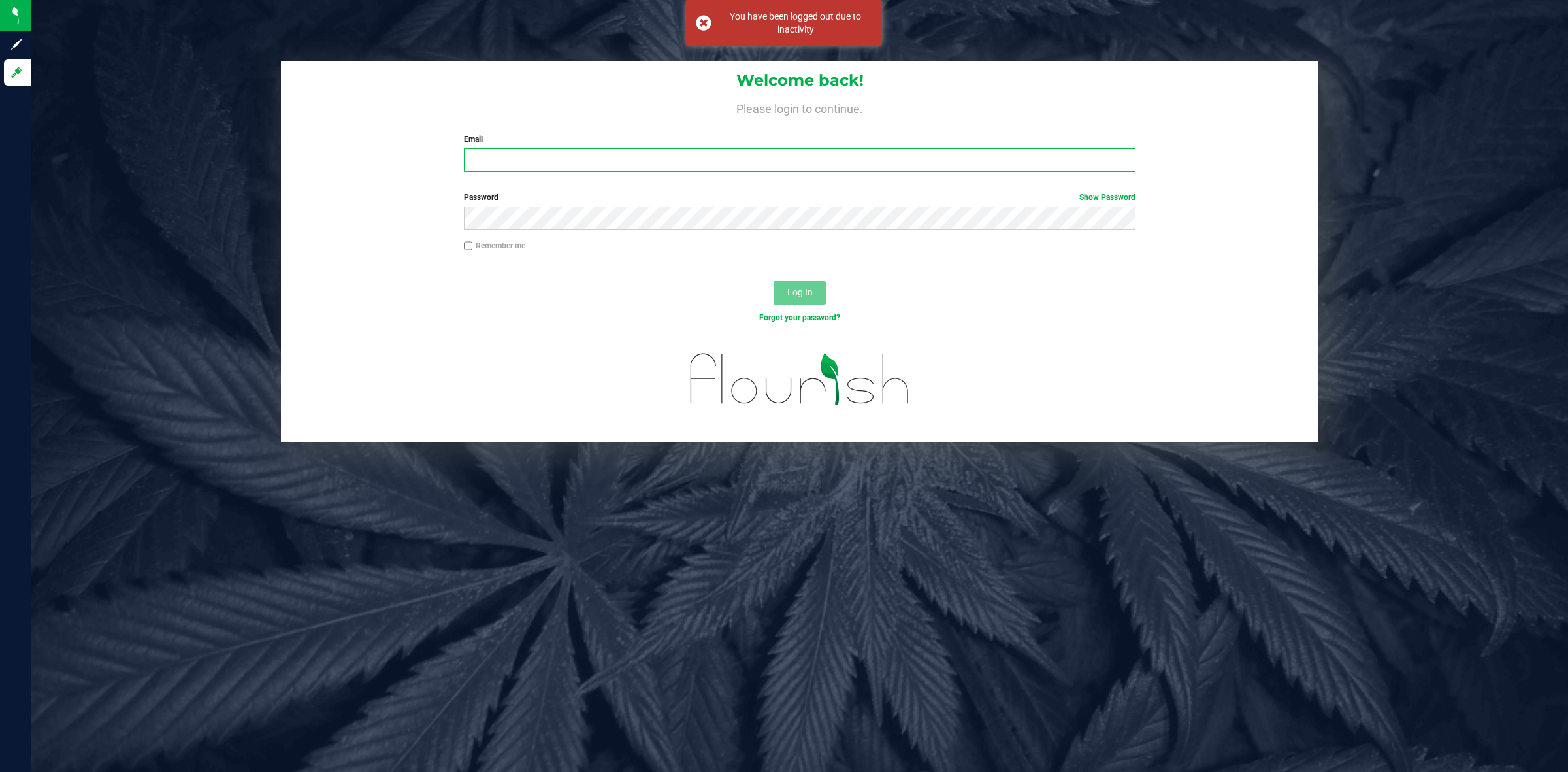
type input "[EMAIL_ADDRESS][PERSON_NAME][DOMAIN_NAME]"
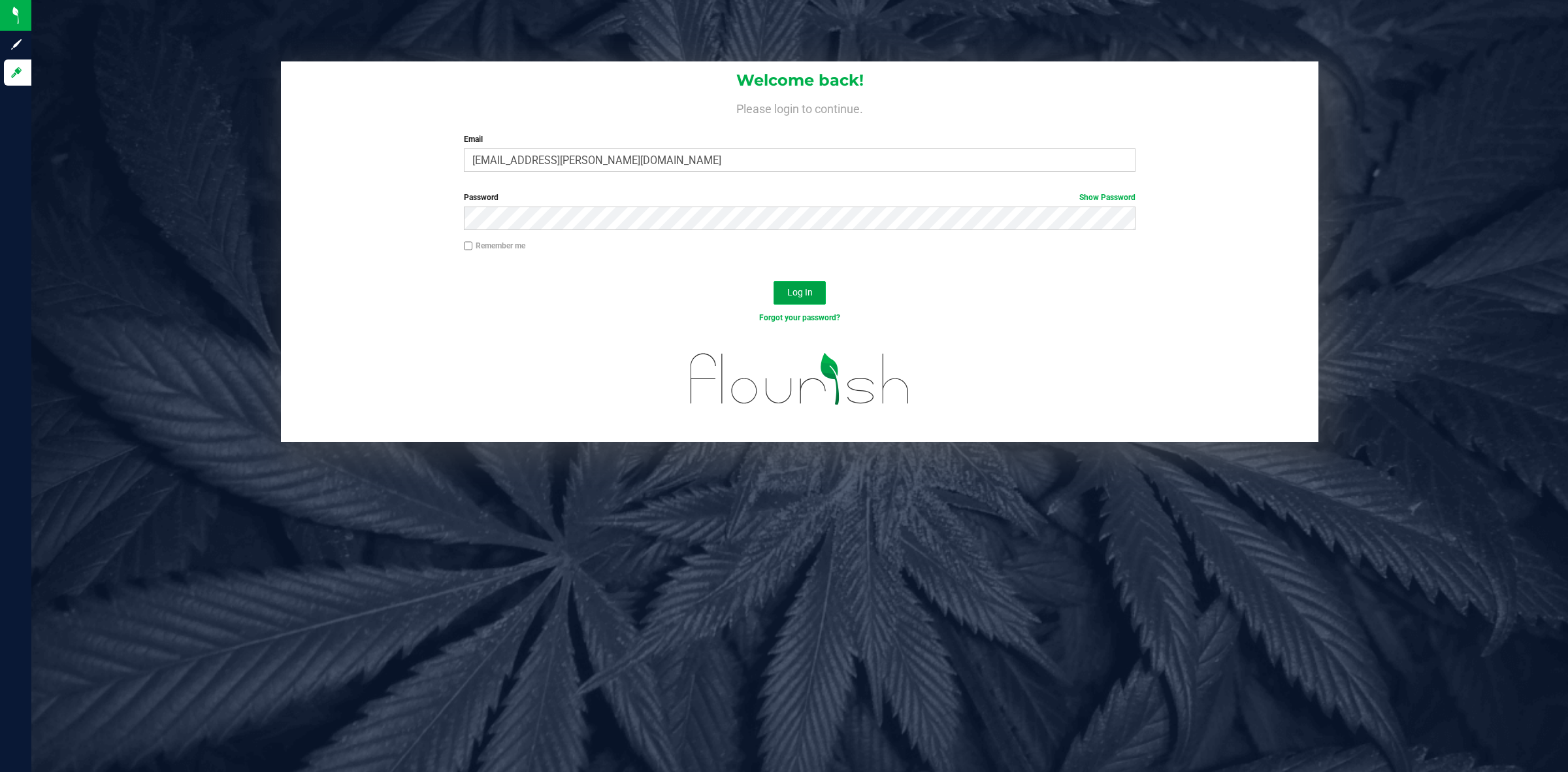
click at [817, 298] on button "Log In" at bounding box center [800, 292] width 53 height 23
